Goal: Entertainment & Leisure: Consume media (video, audio)

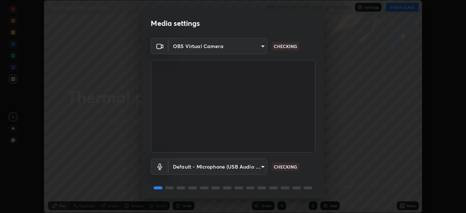
scroll to position [26, 0]
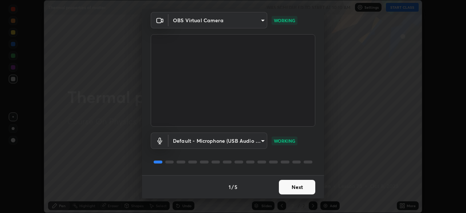
click at [296, 188] on button "Next" at bounding box center [297, 187] width 36 height 15
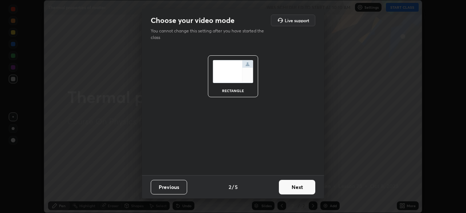
click at [291, 188] on button "Next" at bounding box center [297, 187] width 36 height 15
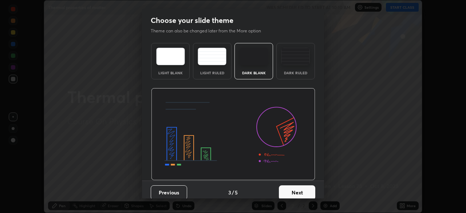
click at [291, 188] on button "Next" at bounding box center [297, 192] width 36 height 15
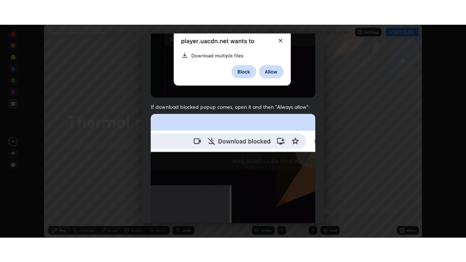
scroll to position [174, 0]
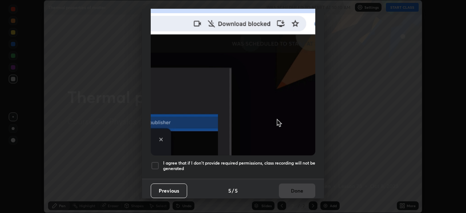
click at [287, 160] on h5 "I agree that if I don't provide required permissions, class recording will not …" at bounding box center [239, 165] width 152 height 11
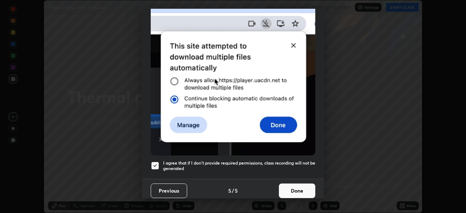
click at [292, 184] on button "Done" at bounding box center [297, 191] width 36 height 15
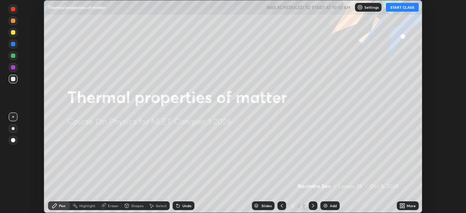
click at [393, 11] on button "START CLASS" at bounding box center [402, 7] width 33 height 9
click at [407, 205] on div "More" at bounding box center [411, 206] width 9 height 4
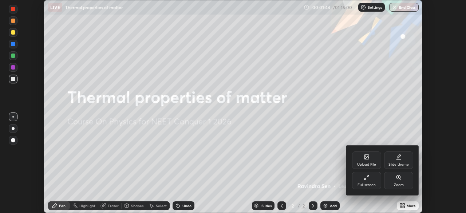
click at [373, 181] on div "Full screen" at bounding box center [366, 180] width 29 height 17
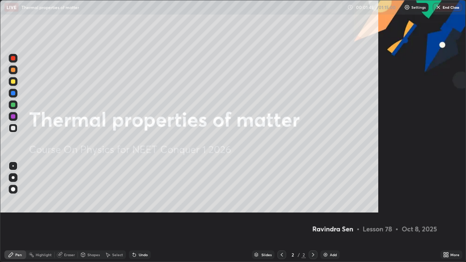
scroll to position [262, 466]
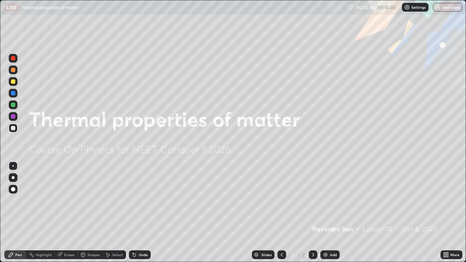
click at [330, 213] on div "Add" at bounding box center [333, 255] width 7 height 4
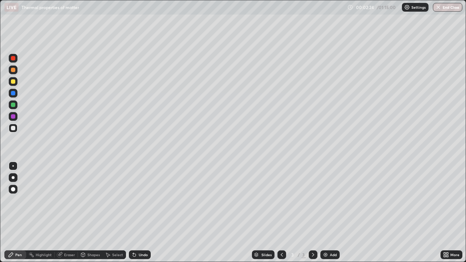
click at [278, 213] on div at bounding box center [282, 255] width 9 height 9
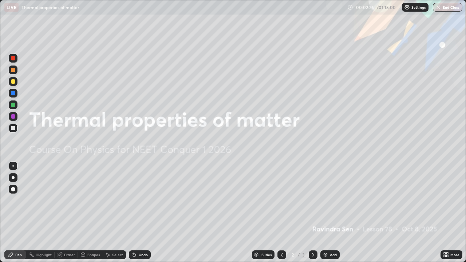
click at [314, 213] on icon at bounding box center [313, 255] width 6 height 6
